Goal: Information Seeking & Learning: Learn about a topic

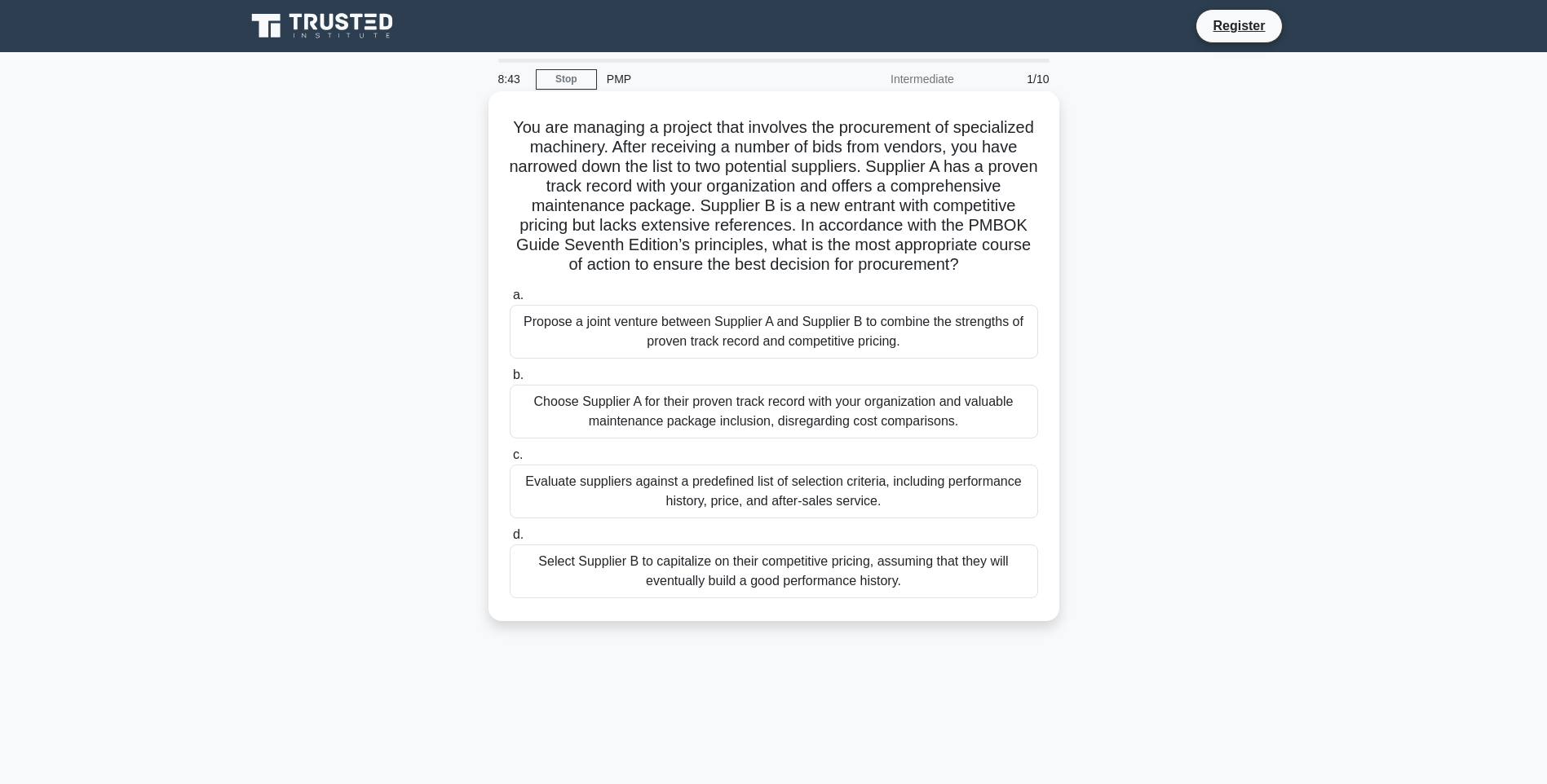
click at [733, 515] on div "Evaluate suppliers against a predefined list of selection criteria, including p…" at bounding box center [773, 490] width 529 height 54
click at [509, 461] on input "c. Evaluate suppliers against a predefined list of selection criteria, includin…" at bounding box center [509, 455] width 0 height 11
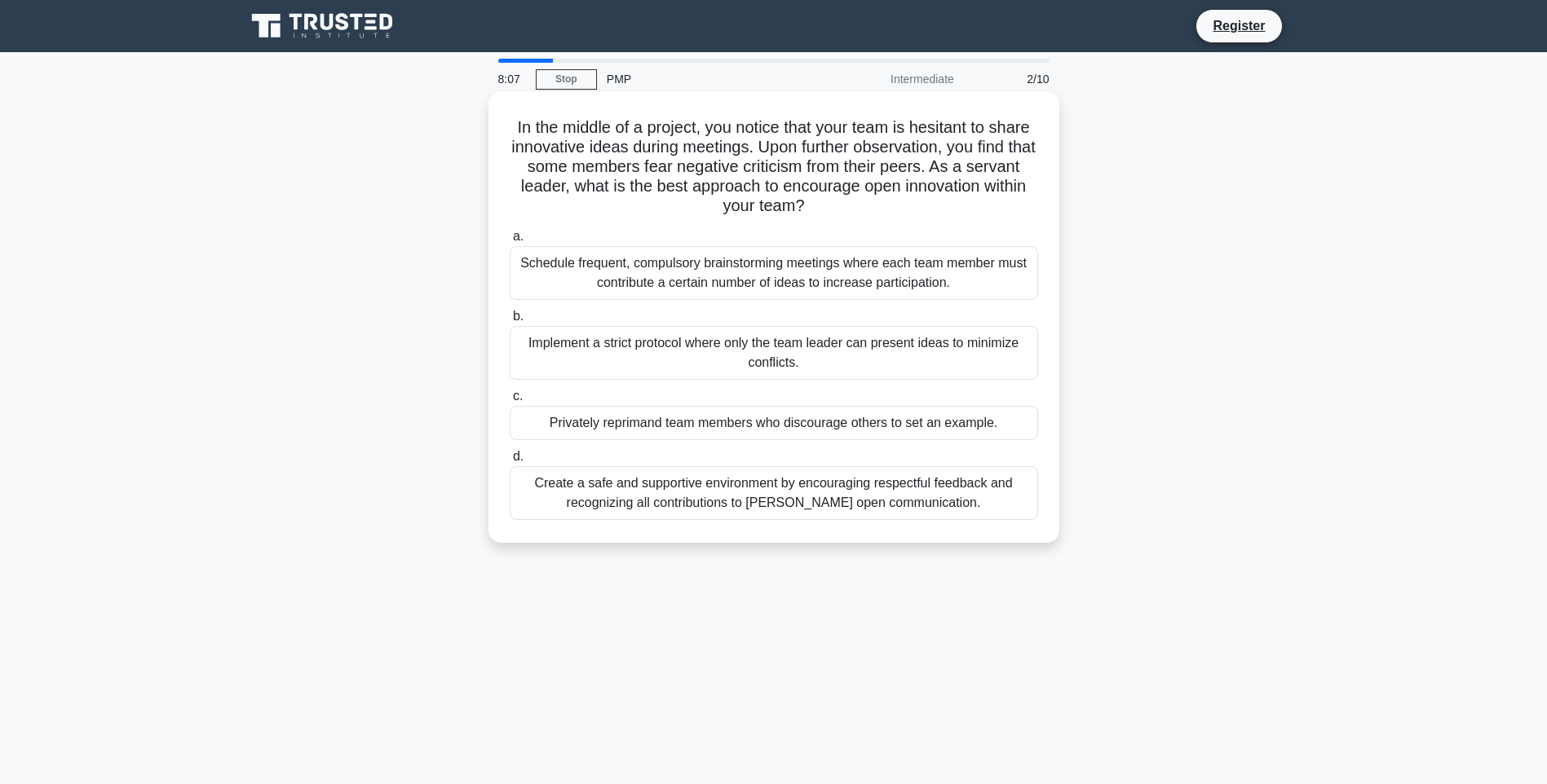
click at [658, 491] on div "Create a safe and supportive environment by encouraging respectful feedback and…" at bounding box center [773, 492] width 529 height 54
click at [509, 462] on input "d. Create a safe and supportive environment by encouraging respectful feedback …" at bounding box center [509, 457] width 0 height 11
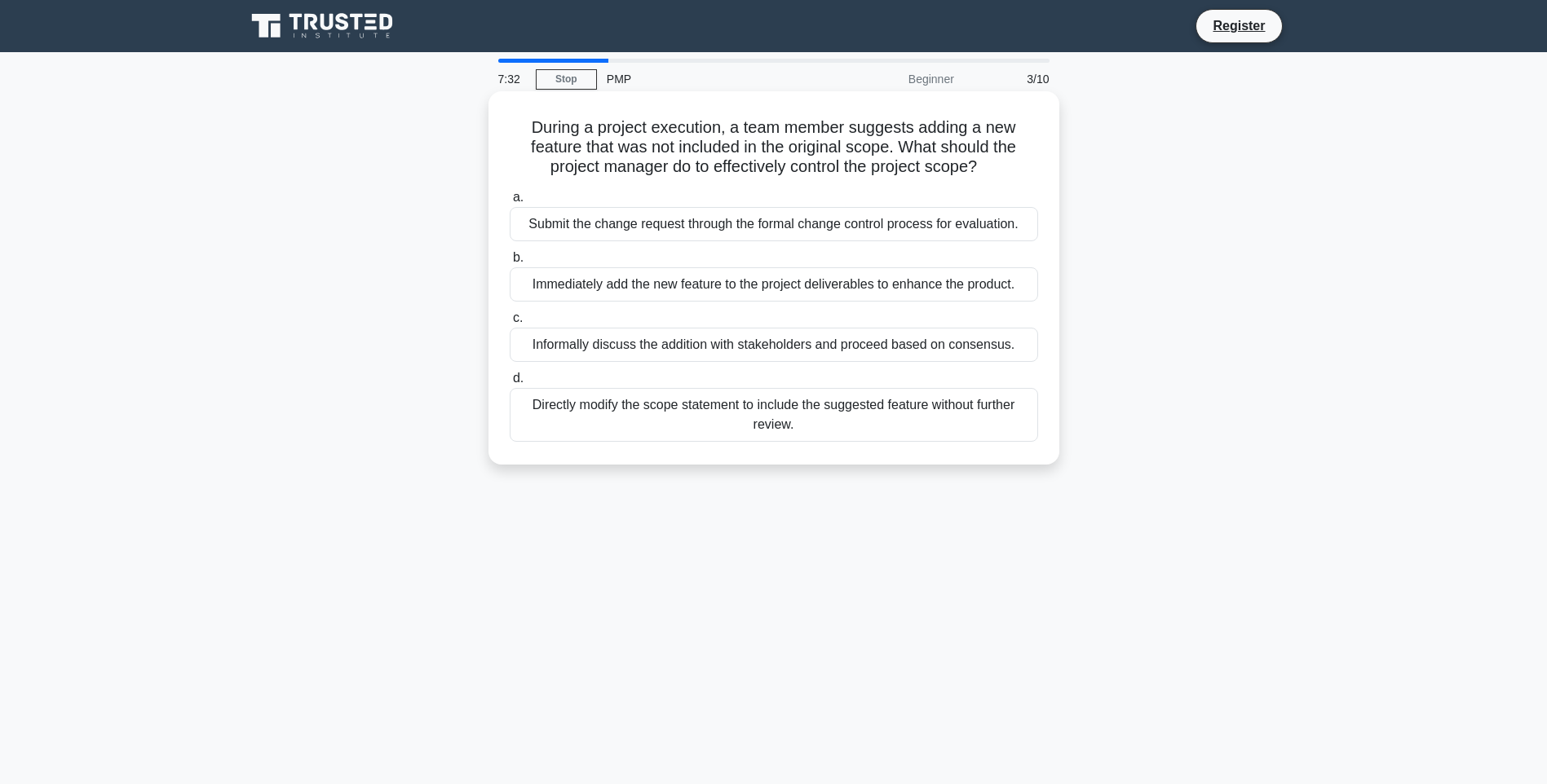
click at [616, 226] on div "Submit the change request through the formal change control process for evaluat…" at bounding box center [773, 223] width 529 height 34
click at [509, 203] on input "a. Submit the change request through the formal change control process for eval…" at bounding box center [509, 198] width 0 height 11
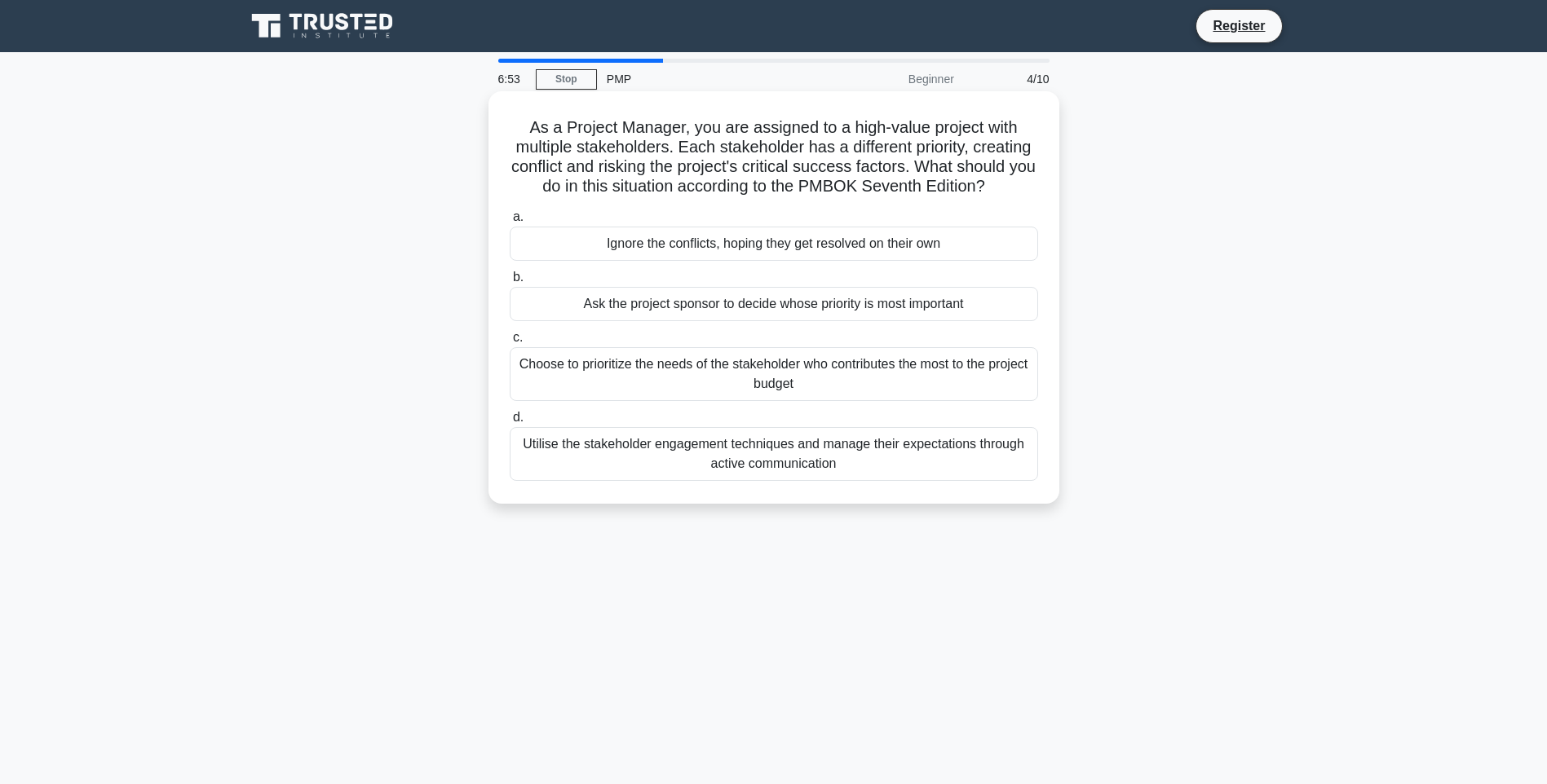
click at [790, 455] on div "Utilise the stakeholder engagement techniques and manage their expectations thr…" at bounding box center [773, 454] width 529 height 54
click at [509, 423] on input "d. Utilise the stakeholder engagement techniques and manage their expectations …" at bounding box center [509, 417] width 0 height 11
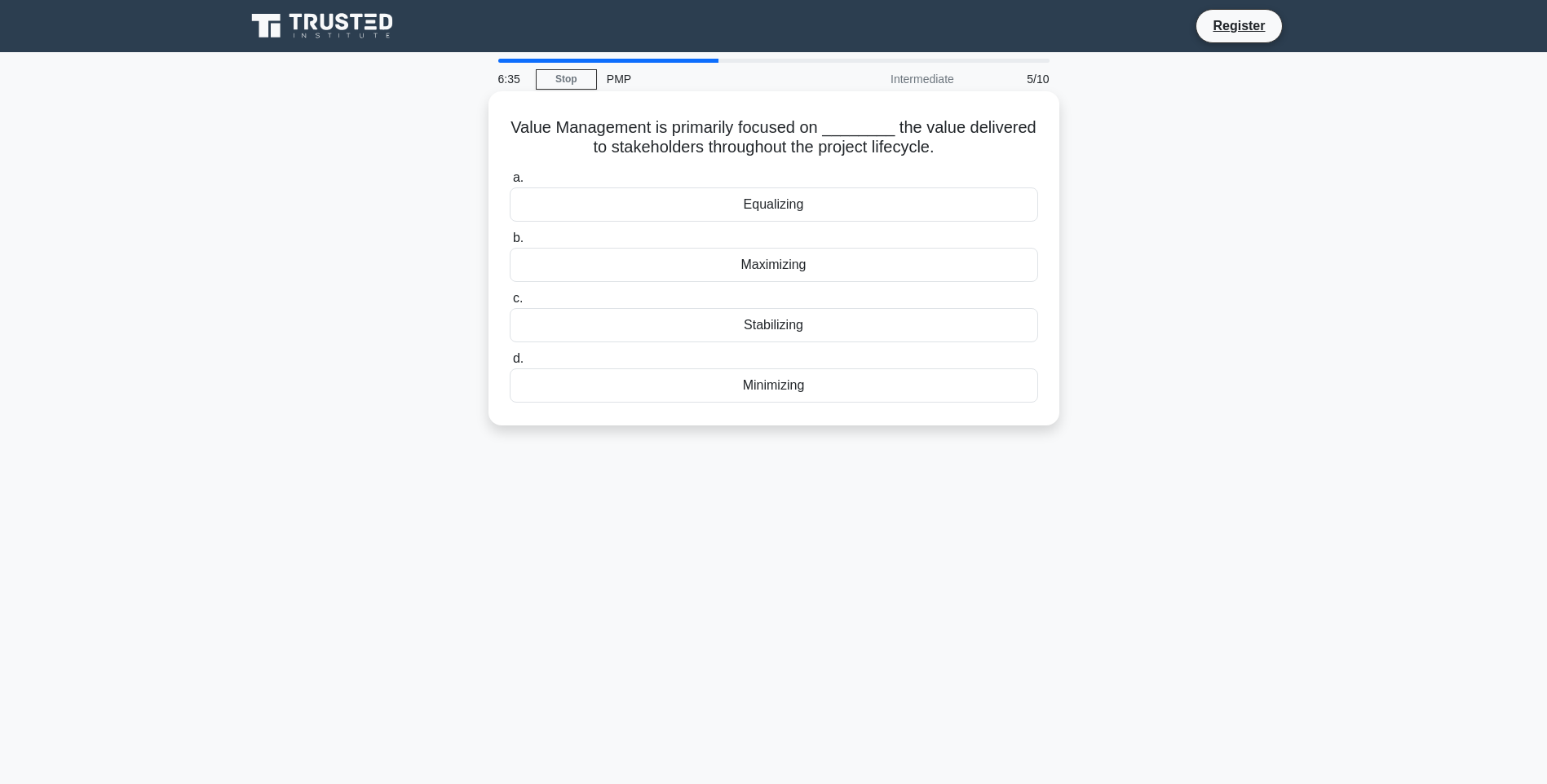
click at [767, 270] on div "Maximizing" at bounding box center [773, 265] width 529 height 34
click at [509, 243] on input "b. Maximizing" at bounding box center [509, 238] width 0 height 11
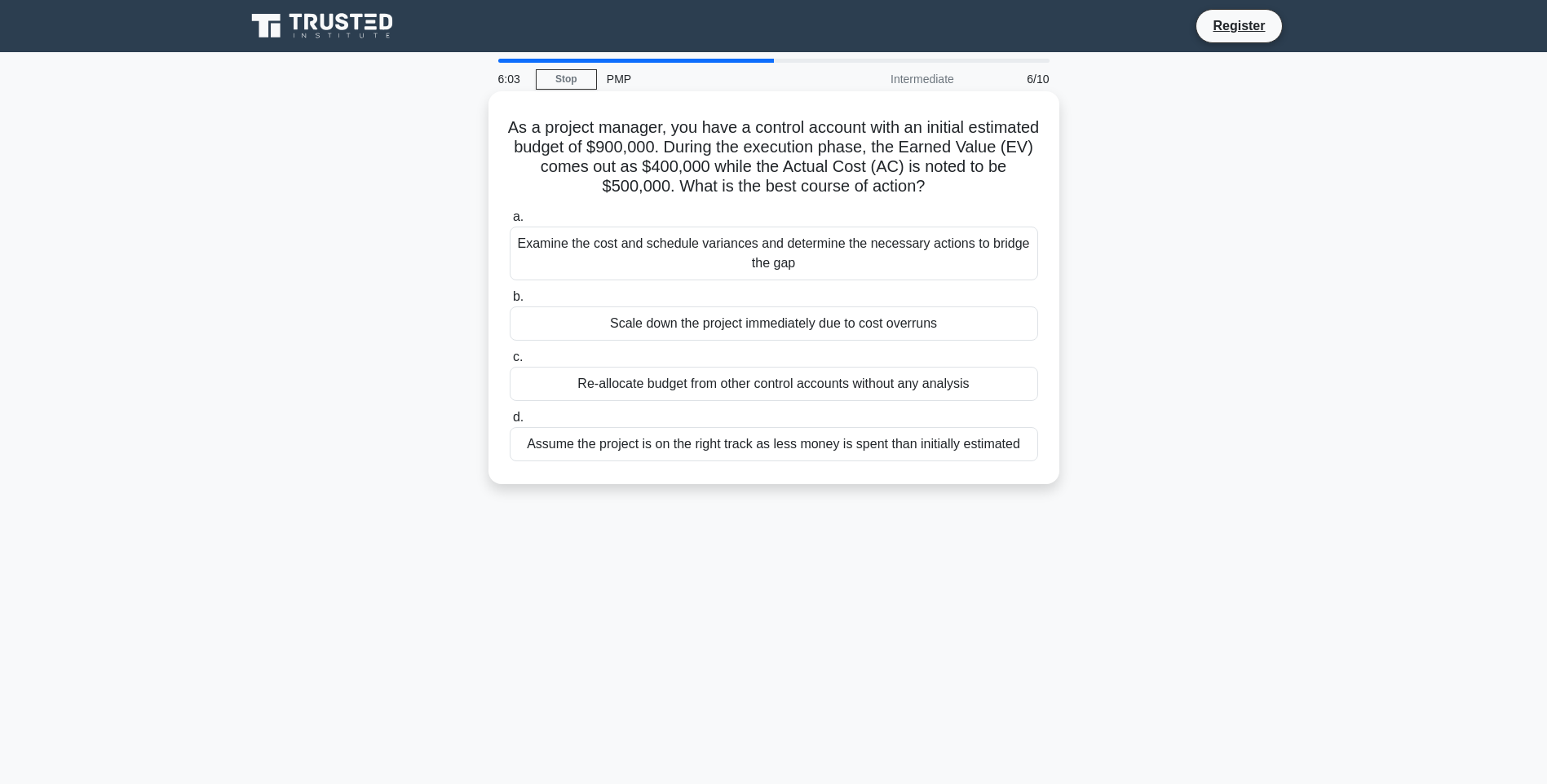
click at [631, 254] on div "Examine the cost and schedule variances and determine the necessary actions to …" at bounding box center [773, 253] width 529 height 54
click at [509, 222] on input "a. Examine the cost and schedule variances and determine the necessary actions …" at bounding box center [509, 217] width 0 height 11
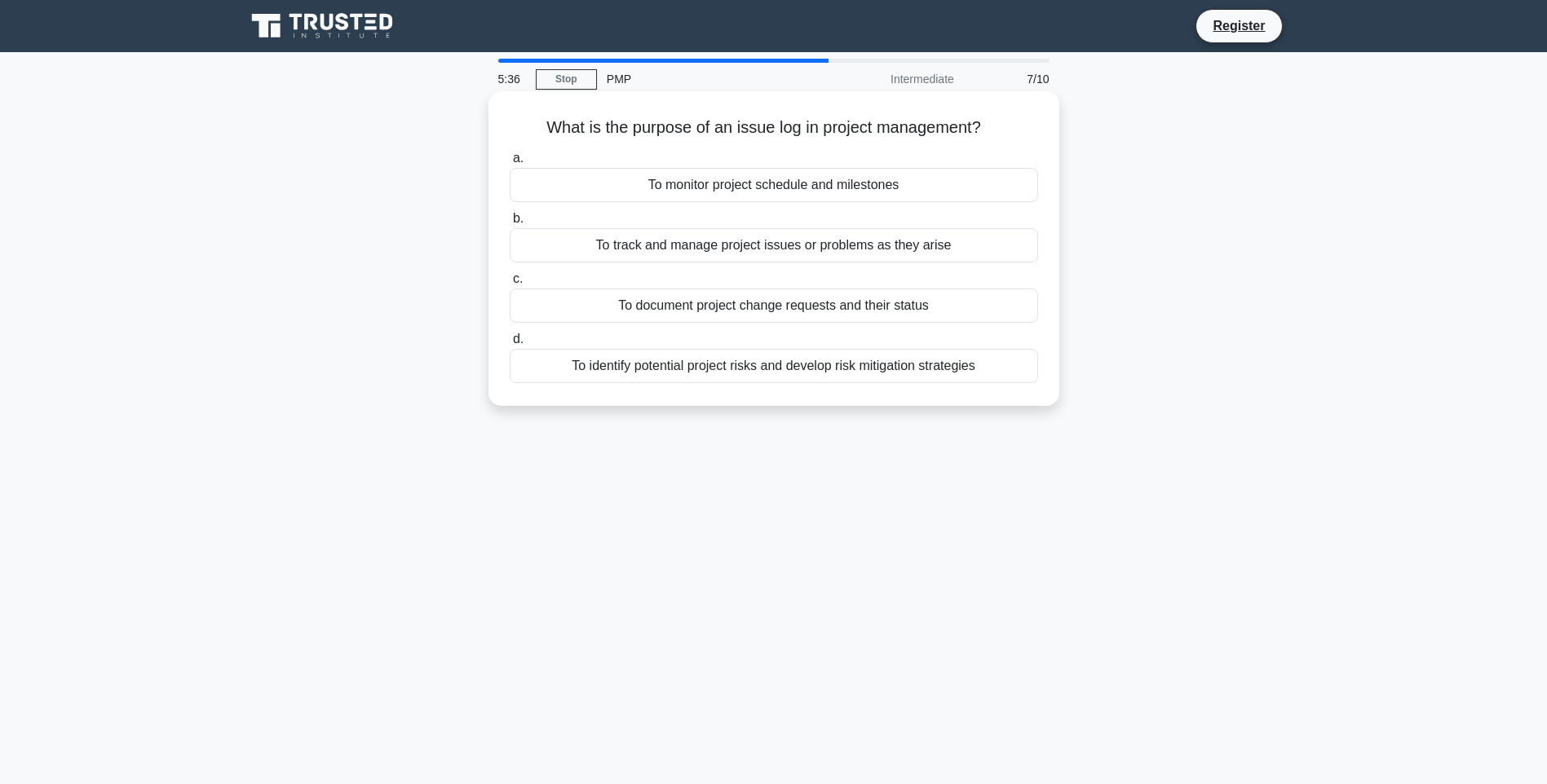
click at [684, 365] on div "To identify potential project risks and develop risk mitigation strategies" at bounding box center [773, 366] width 529 height 34
click at [509, 345] on input "d. To identify potential project risks and develop risk mitigation strategies" at bounding box center [509, 339] width 0 height 11
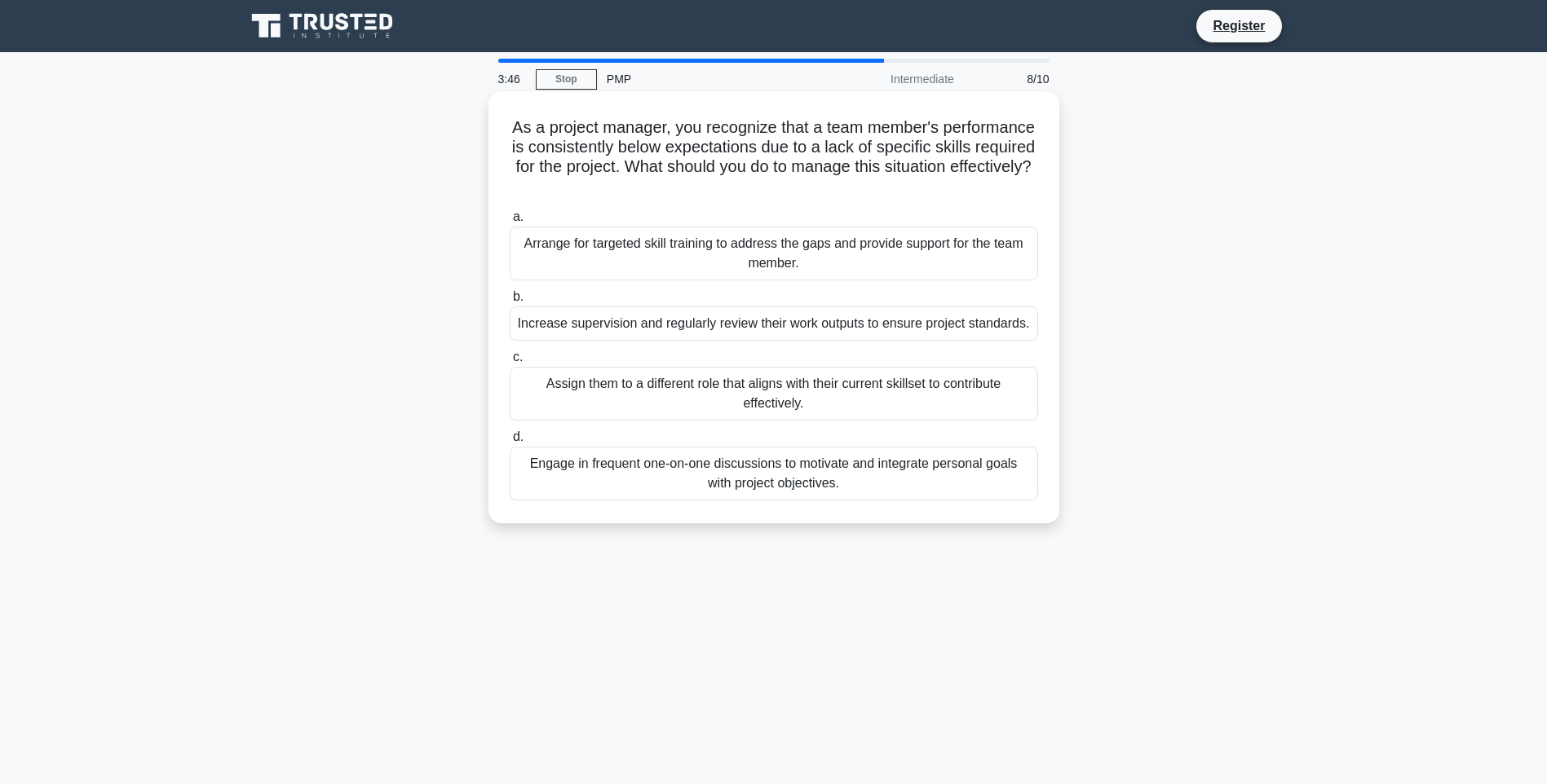
click at [752, 321] on div "Increase supervision and regularly review their work outputs to ensure project …" at bounding box center [773, 323] width 529 height 34
click at [509, 302] on input "b. Increase supervision and regularly review their work outputs to ensure proje…" at bounding box center [509, 297] width 0 height 11
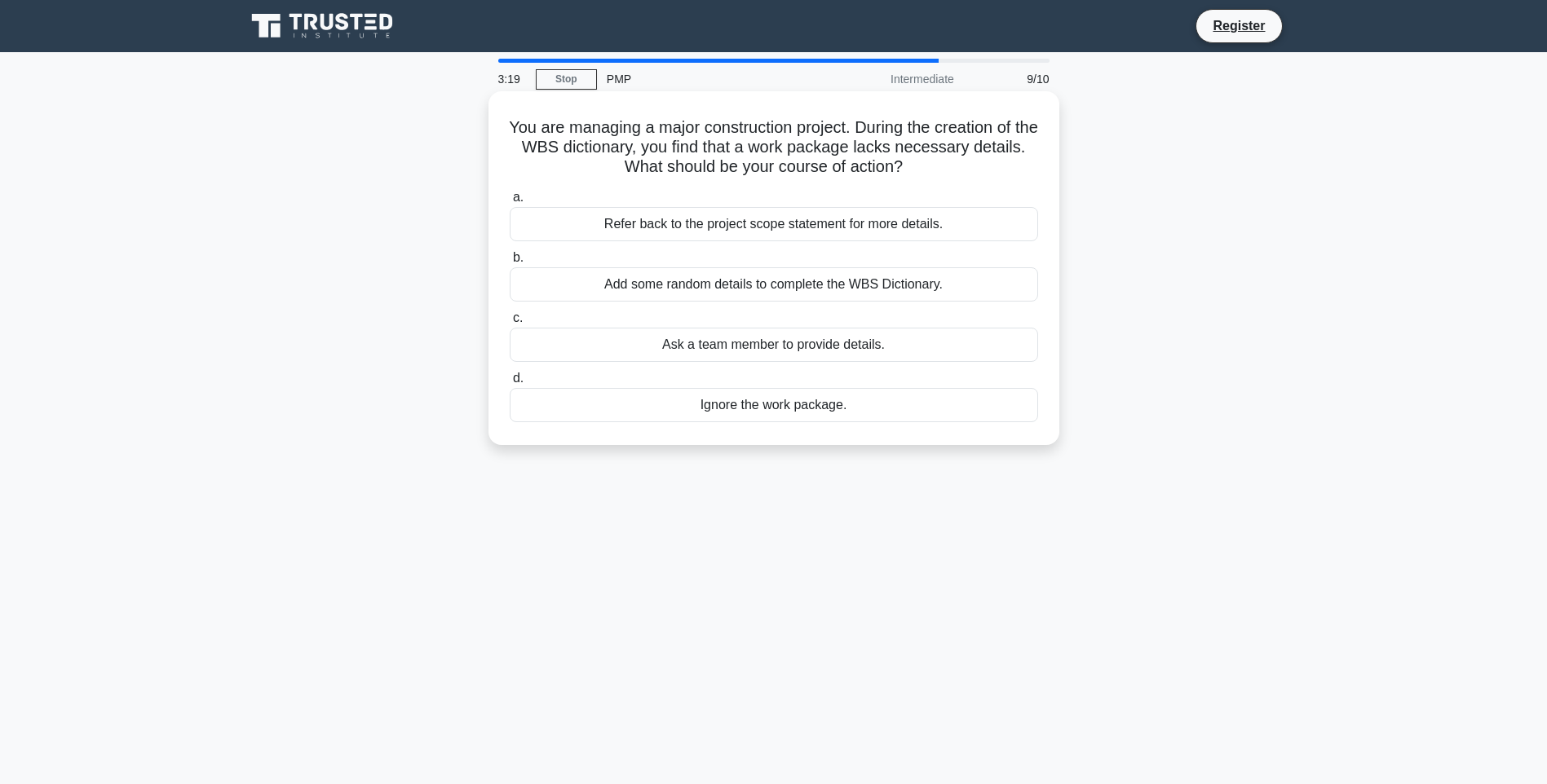
click at [706, 227] on div "Refer back to the project scope statement for more details." at bounding box center [773, 223] width 529 height 34
click at [509, 203] on input "a. Refer back to the project scope statement for more details." at bounding box center [509, 198] width 0 height 11
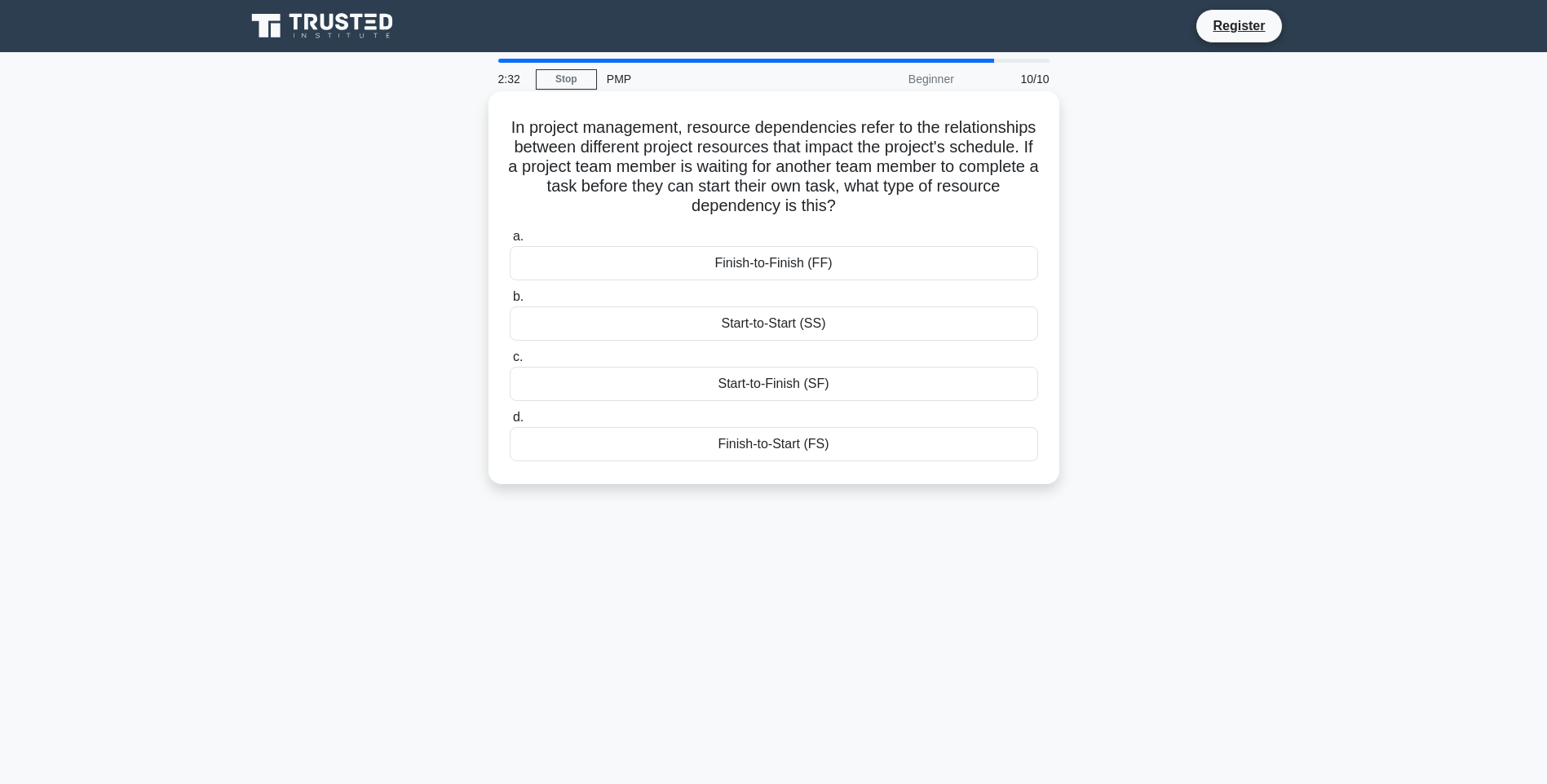
click at [801, 450] on div "Finish-to-Start (FS)" at bounding box center [773, 444] width 529 height 34
click at [509, 423] on input "d. Finish-to-Start (FS)" at bounding box center [509, 417] width 0 height 11
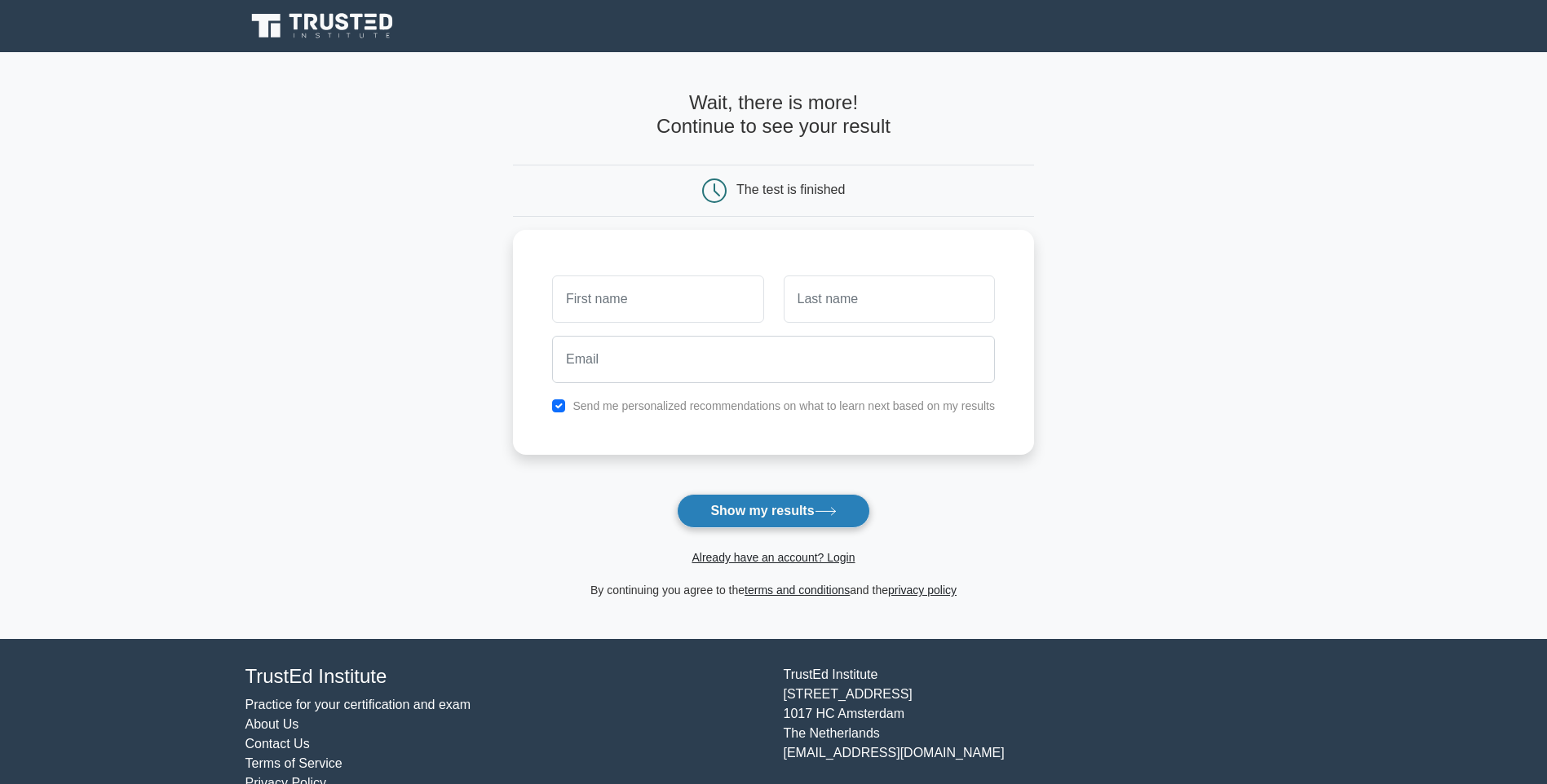
click at [765, 515] on button "Show my results" at bounding box center [772, 511] width 193 height 34
click at [671, 305] on input "text" at bounding box center [658, 295] width 211 height 47
type input "Dany"
click at [812, 300] on input "text" at bounding box center [889, 295] width 211 height 47
type input "Vasu"
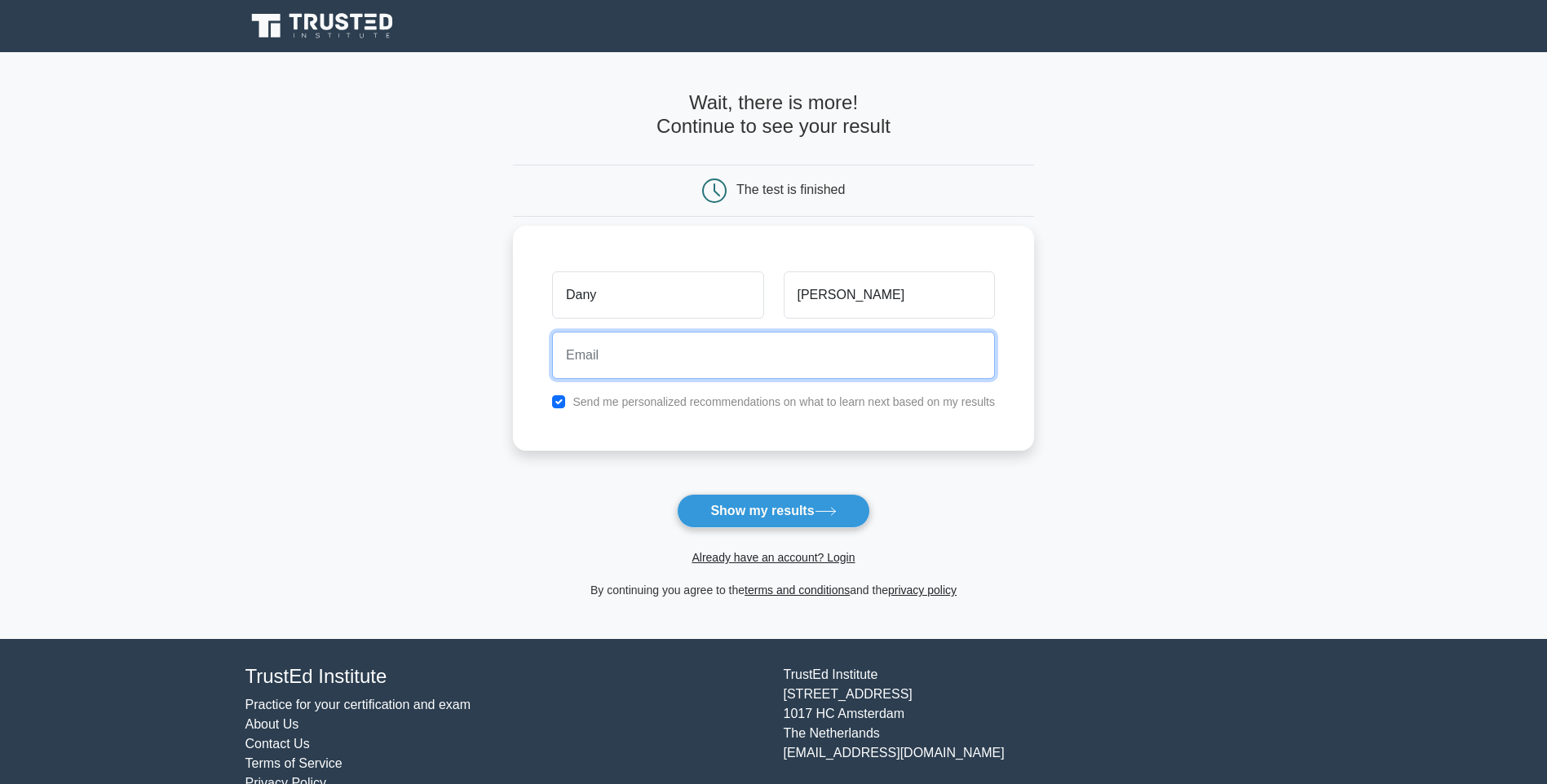
click at [765, 352] on input "email" at bounding box center [773, 355] width 442 height 47
type input "s"
type input "dvasudeva@sidra.org"
click at [676, 494] on button "Show my results" at bounding box center [772, 511] width 193 height 34
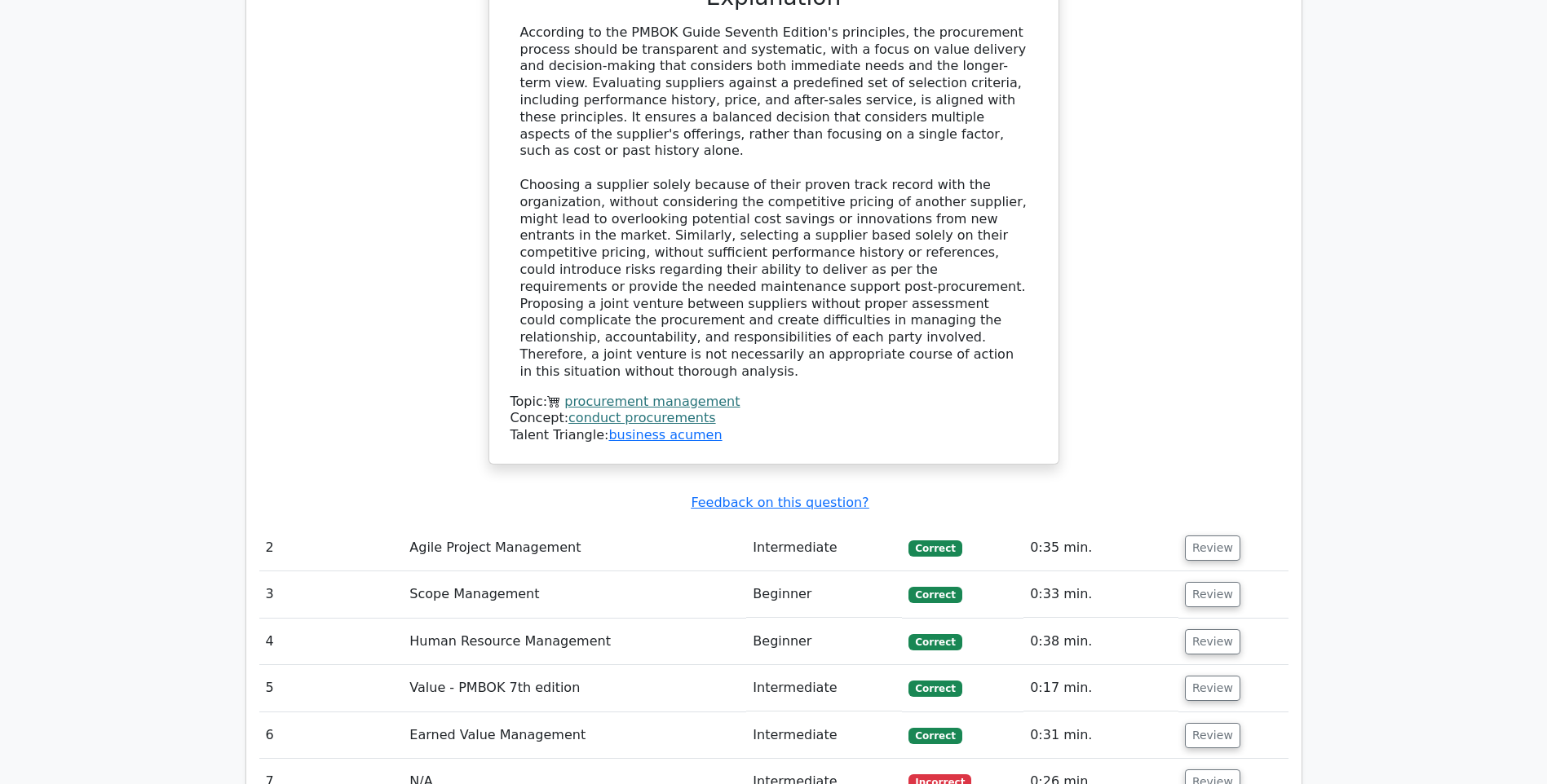
scroll to position [2200, 0]
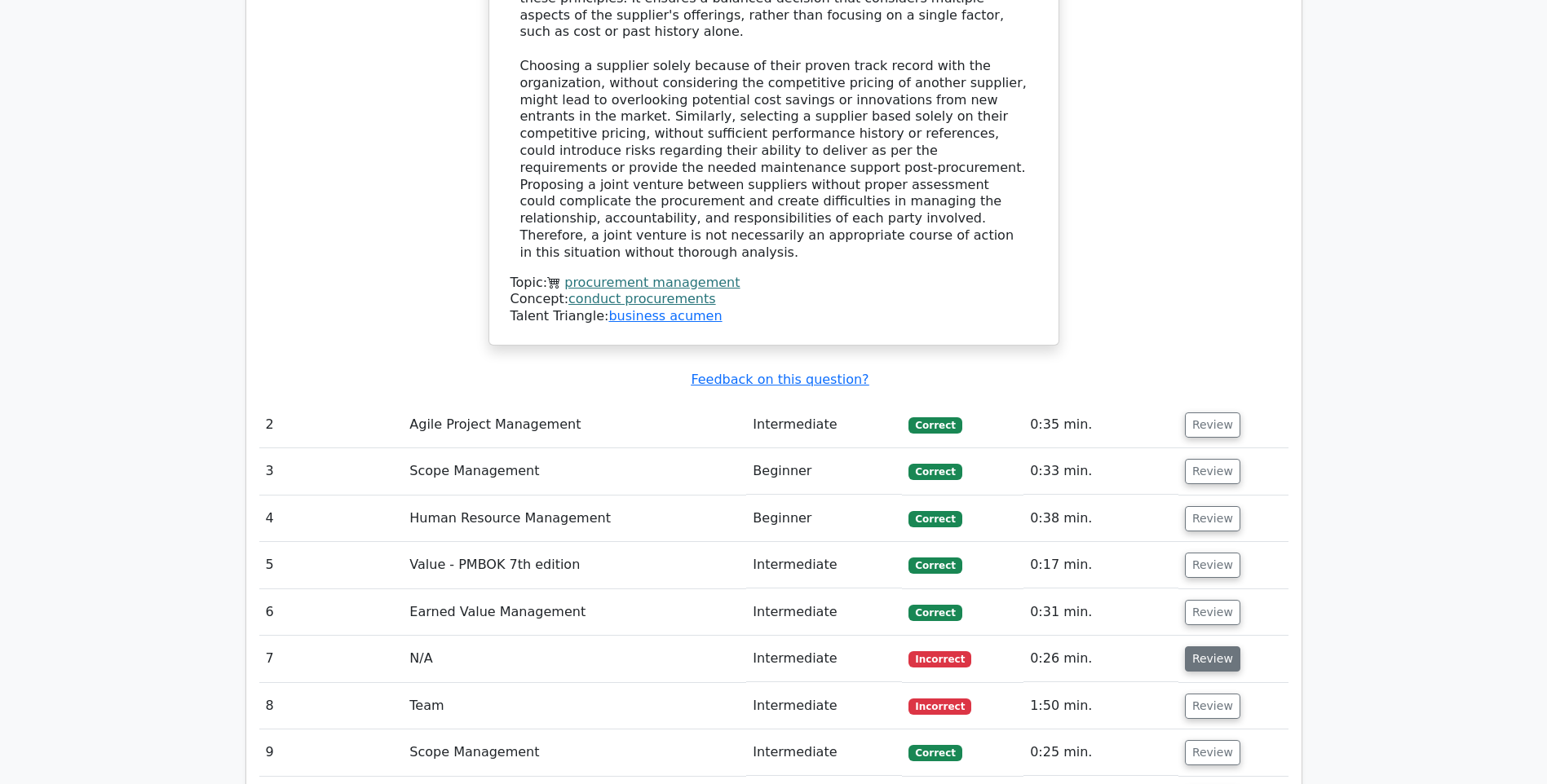
click at [1207, 646] on button "Review" at bounding box center [1212, 658] width 55 height 25
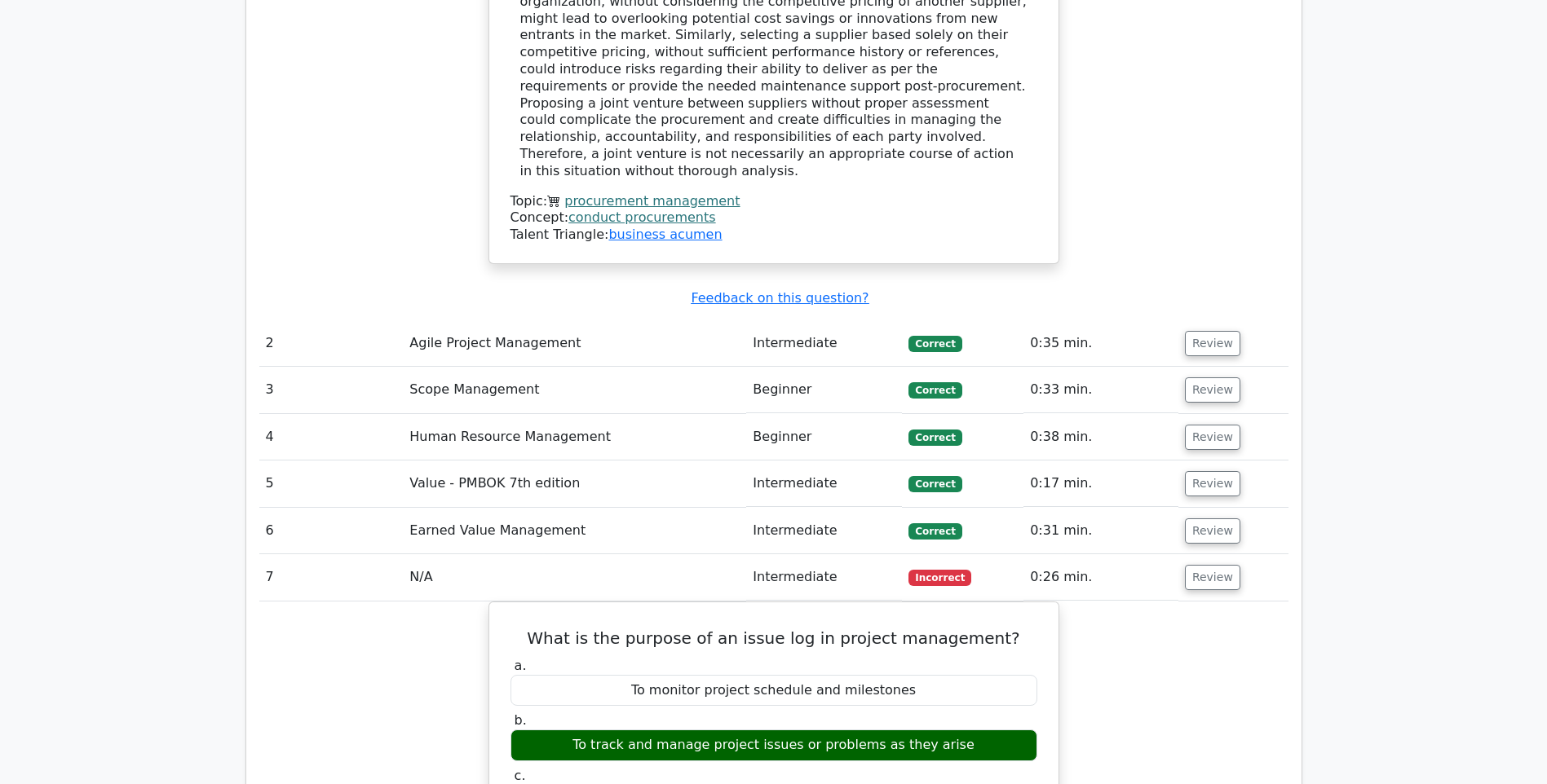
scroll to position [2363, 0]
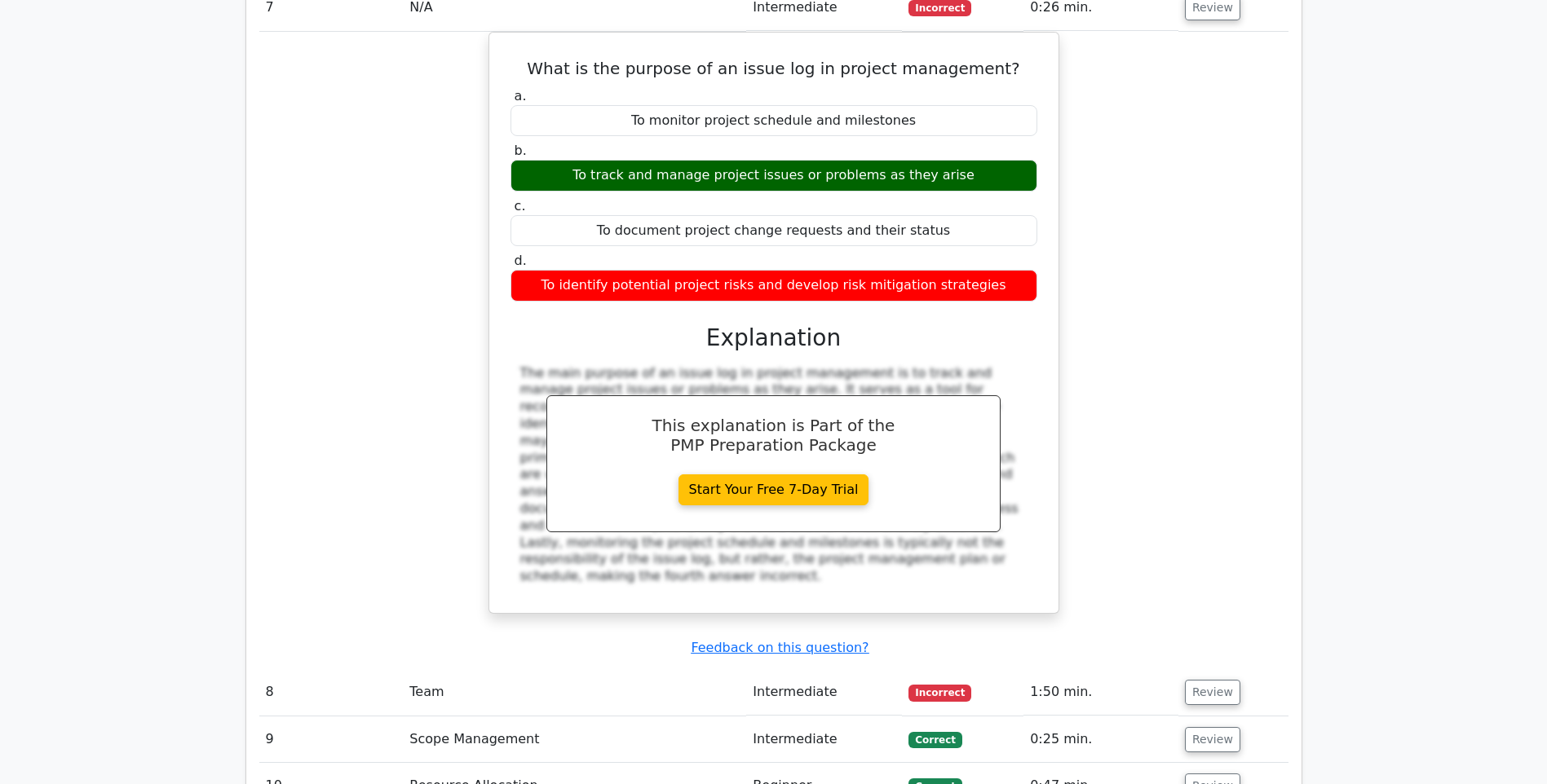
scroll to position [2852, 0]
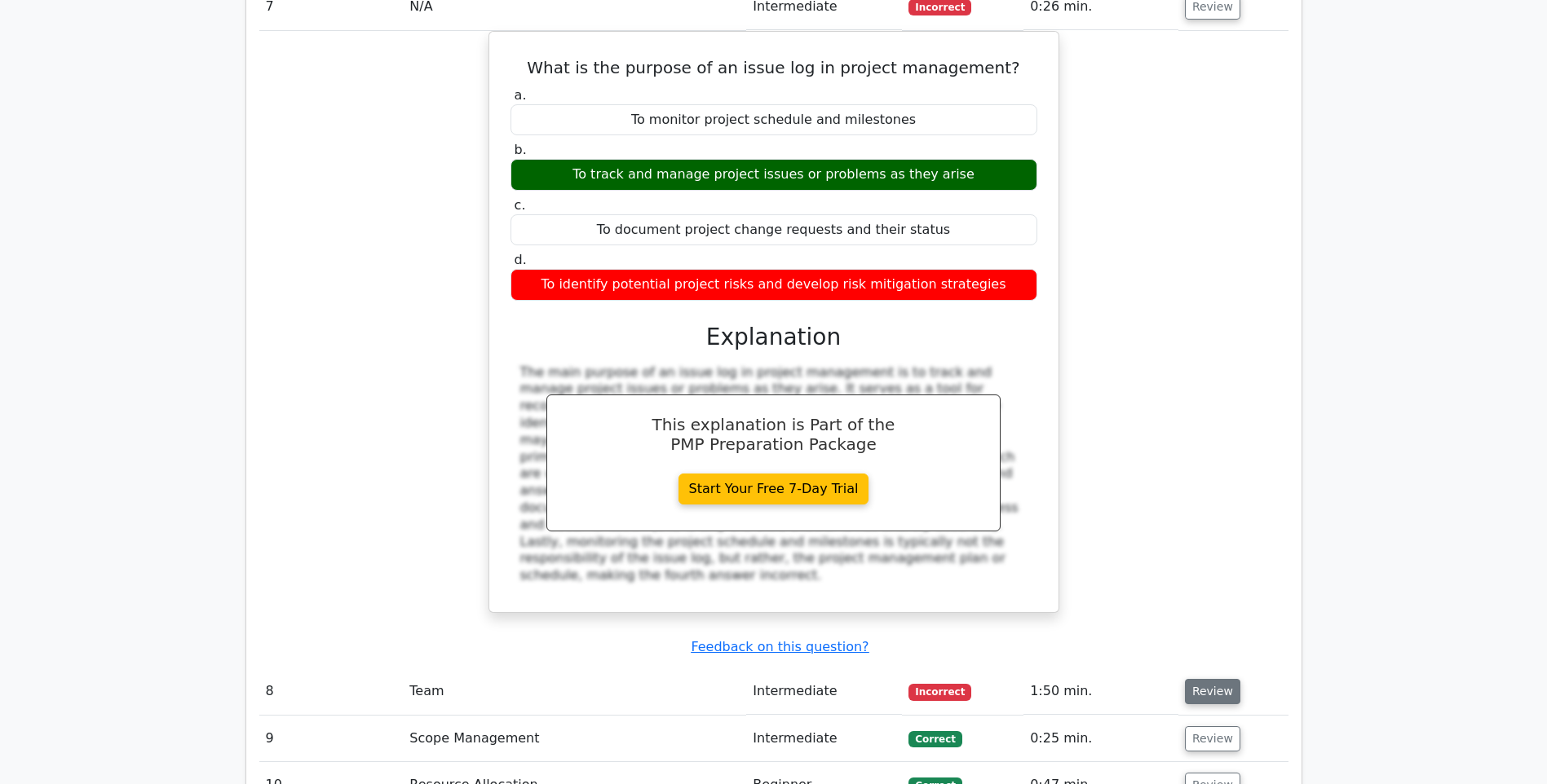
click at [1205, 679] on button "Review" at bounding box center [1212, 691] width 55 height 25
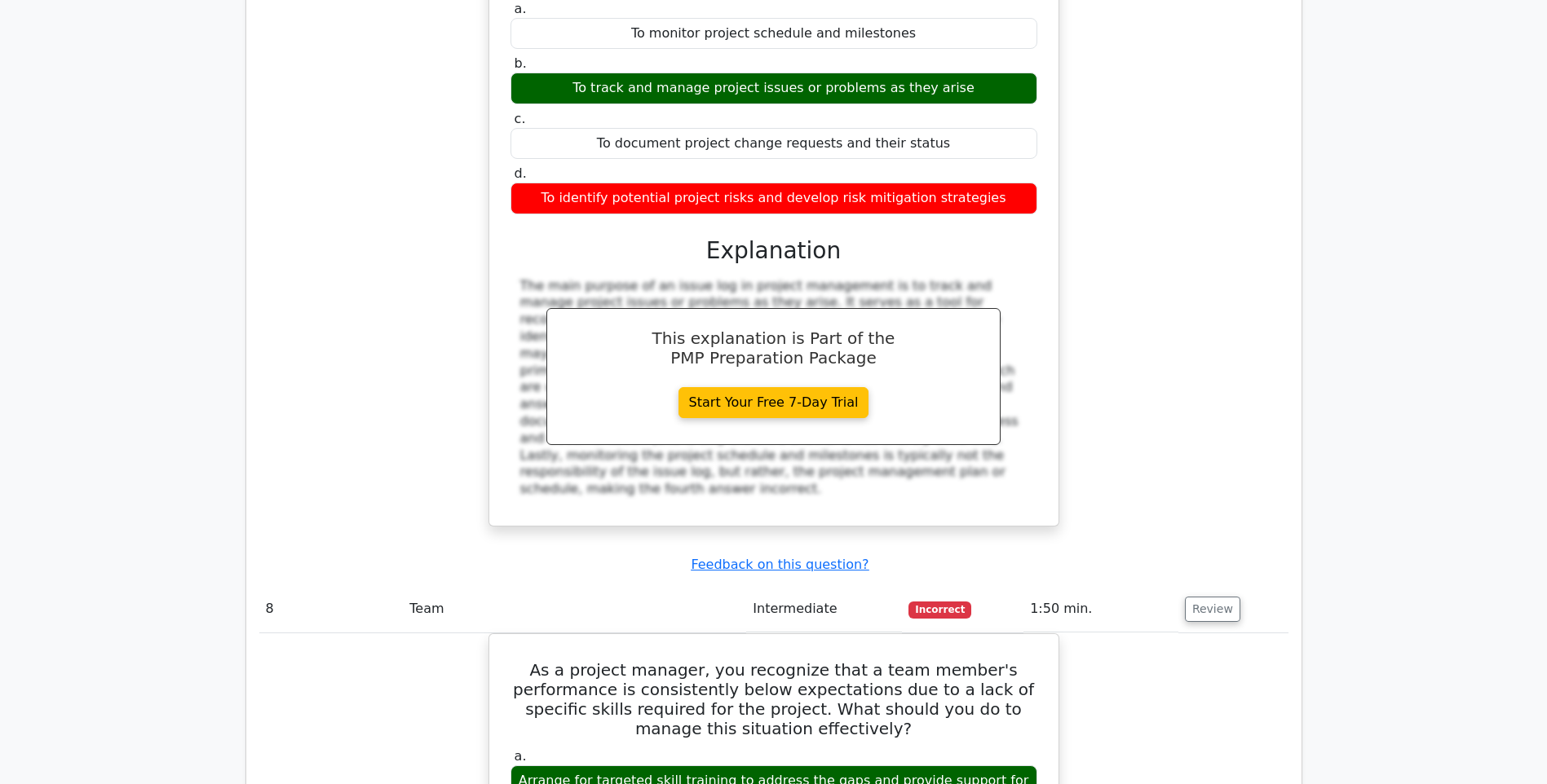
scroll to position [2933, 0]
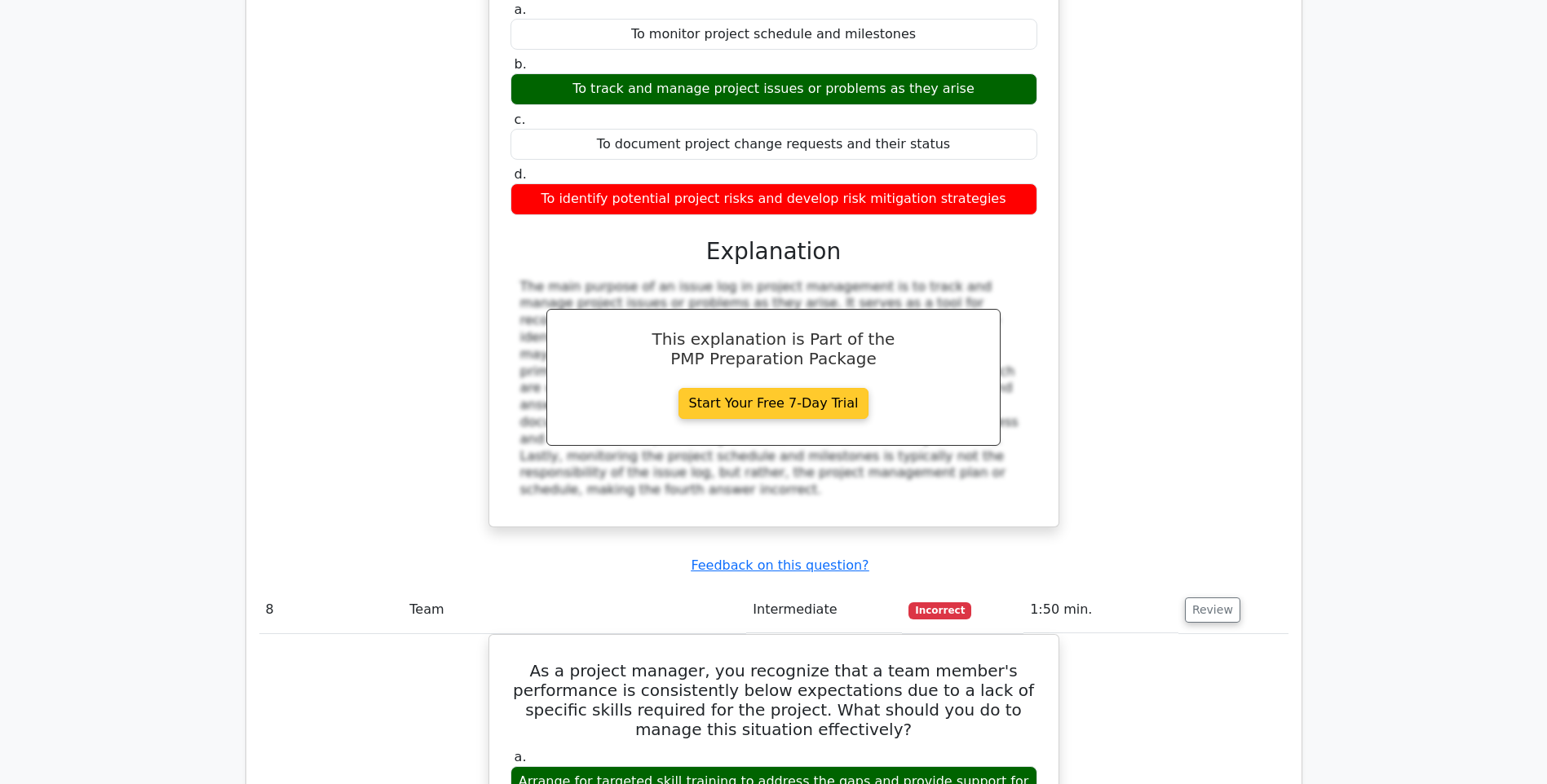
click at [738, 388] on link "Start Your Free 7-Day Trial" at bounding box center [773, 403] width 191 height 31
